Goal: Entertainment & Leisure: Consume media (video, audio)

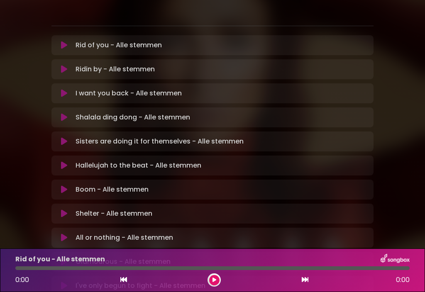
scroll to position [175, 0]
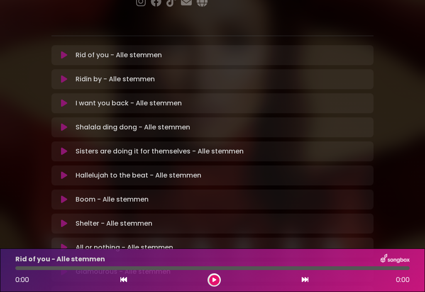
click at [133, 219] on p "Shelter - Alle stemmen Loading Track..." at bounding box center [114, 224] width 77 height 10
click at [64, 220] on icon at bounding box center [64, 224] width 6 height 8
click at [213, 285] on button at bounding box center [214, 280] width 10 height 10
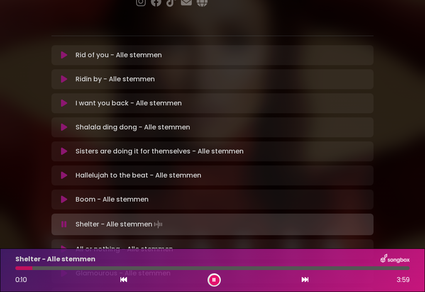
click at [64, 267] on div at bounding box center [212, 269] width 394 height 4
click at [130, 267] on div at bounding box center [212, 269] width 394 height 4
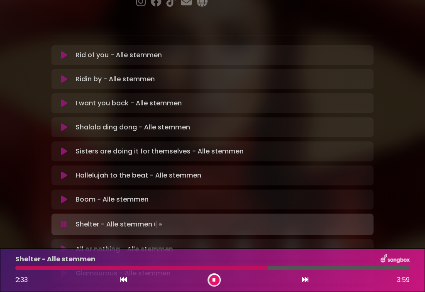
click at [306, 269] on div at bounding box center [212, 269] width 394 height 4
click at [327, 268] on div at bounding box center [212, 269] width 394 height 4
click at [345, 267] on div at bounding box center [212, 269] width 394 height 4
click at [337, 269] on div at bounding box center [181, 269] width 332 height 4
click at [306, 282] on icon at bounding box center [305, 279] width 7 height 7
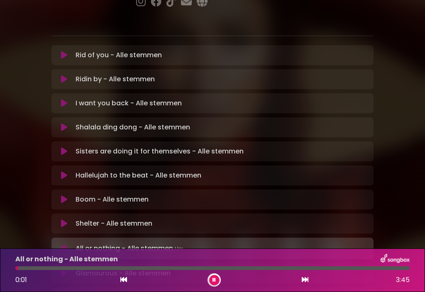
click at [52, 269] on div at bounding box center [212, 269] width 394 height 4
click at [65, 268] on div at bounding box center [212, 269] width 394 height 4
click at [159, 267] on div at bounding box center [212, 269] width 394 height 4
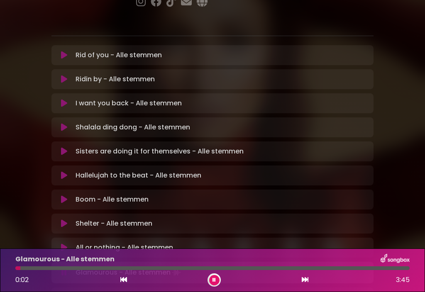
click at [218, 279] on button at bounding box center [214, 280] width 10 height 10
click at [215, 284] on button at bounding box center [214, 280] width 10 height 10
click at [218, 277] on button at bounding box center [214, 280] width 10 height 10
click at [212, 279] on icon at bounding box center [214, 280] width 4 height 5
click at [113, 267] on div at bounding box center [74, 269] width 119 height 4
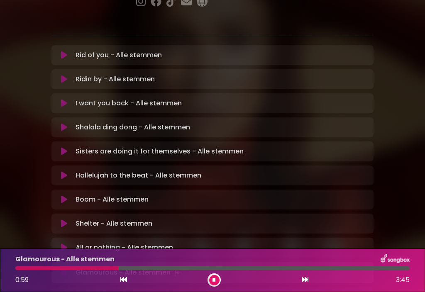
click at [108, 267] on div at bounding box center [66, 269] width 103 height 4
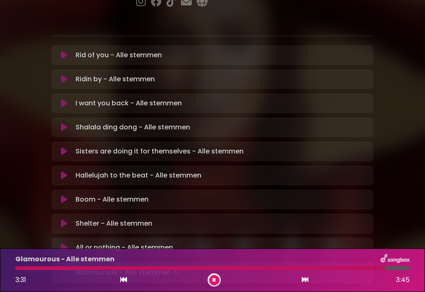
click at [306, 284] on button at bounding box center [304, 280] width 7 height 11
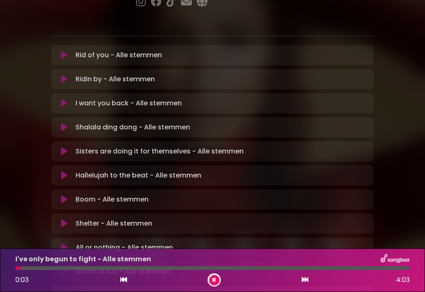
click at [61, 269] on div at bounding box center [212, 269] width 394 height 4
click at [82, 269] on div at bounding box center [212, 269] width 394 height 4
click at [177, 267] on div at bounding box center [212, 269] width 394 height 4
click at [162, 270] on div at bounding box center [96, 269] width 163 height 4
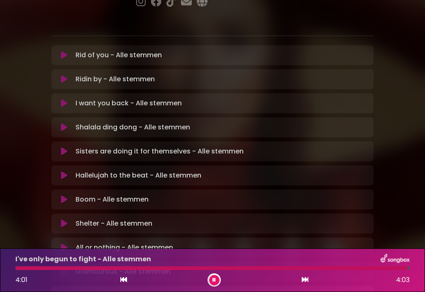
click at [303, 287] on div "I've only begun to fight - Alle stemmen 4:01 4:03" at bounding box center [212, 271] width 425 height 44
click at [305, 279] on icon at bounding box center [305, 279] width 7 height 7
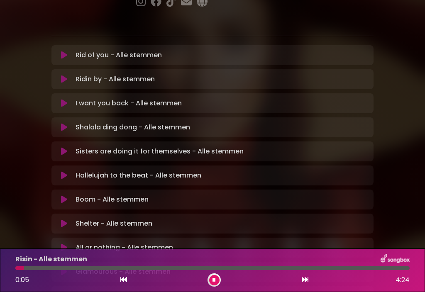
click at [218, 283] on button at bounding box center [214, 280] width 10 height 10
click at [217, 278] on button at bounding box center [214, 280] width 10 height 10
click at [82, 269] on div at bounding box center [212, 269] width 394 height 4
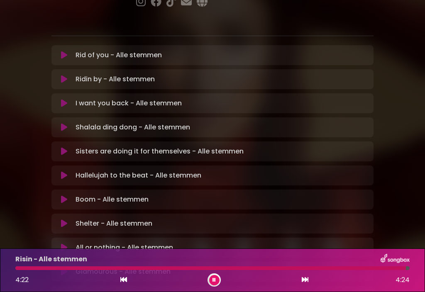
click at [216, 284] on button at bounding box center [214, 280] width 10 height 10
